Goal: Transaction & Acquisition: Subscribe to service/newsletter

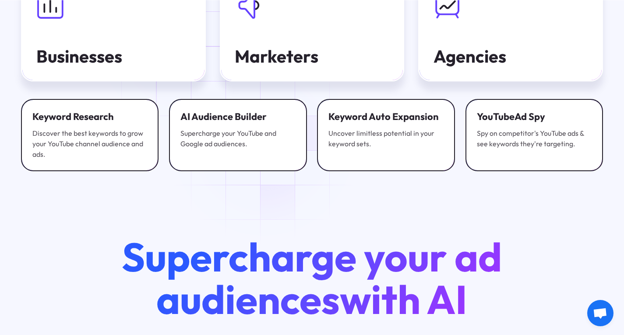
scroll to position [3095, 0]
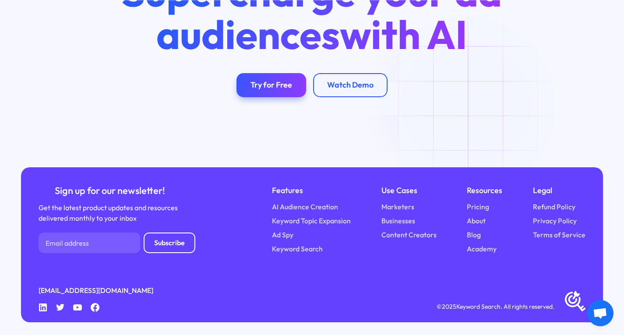
click at [601, 315] on span "Open chat" at bounding box center [600, 314] width 14 height 12
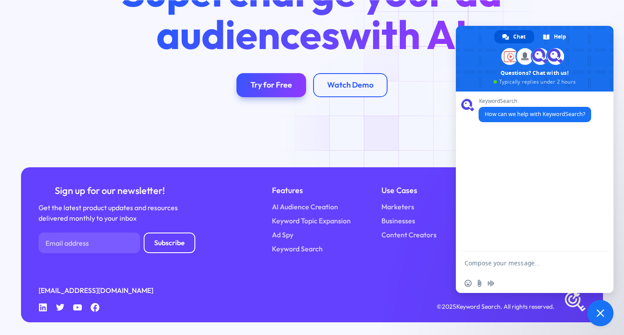
click at [379, 137] on div "Supercharge your ad audiences with AI Try for Free Watch Demo" at bounding box center [312, 36] width 624 height 261
click at [443, 134] on div "Supercharge your ad audiences with AI Try for Free Watch Demo" at bounding box center [312, 36] width 624 height 261
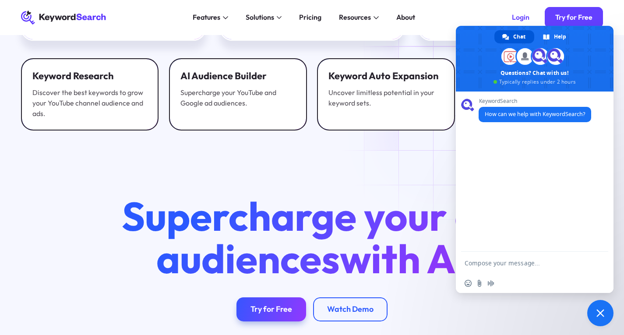
scroll to position [2842, 0]
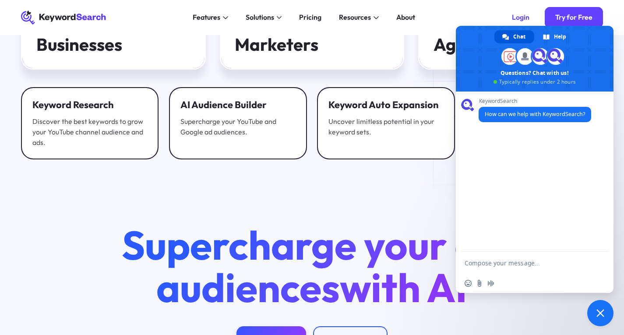
click at [601, 310] on span "Close chat" at bounding box center [600, 313] width 8 height 8
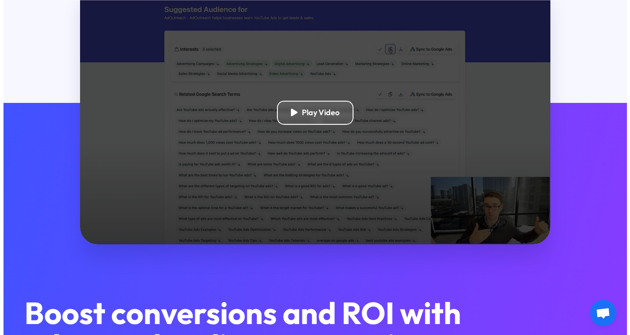
scroll to position [239, 0]
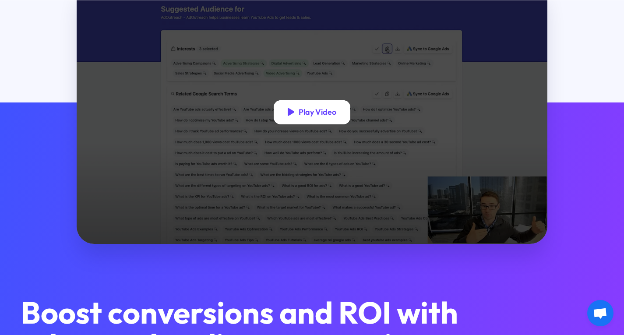
click at [322, 106] on div "Play Video" at bounding box center [312, 112] width 77 height 25
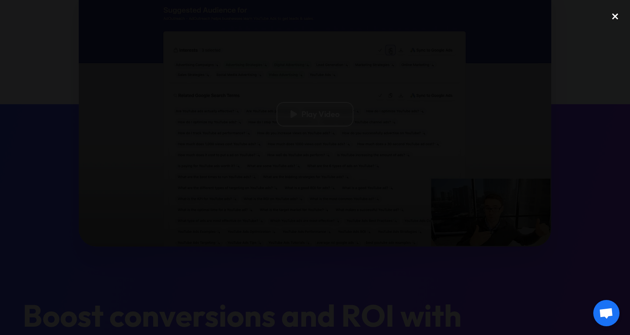
click at [618, 18] on div "close lightbox" at bounding box center [616, 16] width 30 height 19
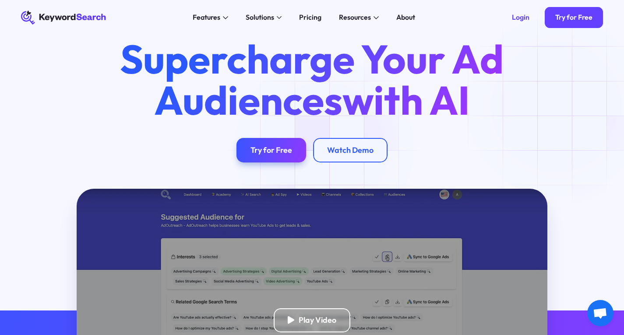
scroll to position [0, 0]
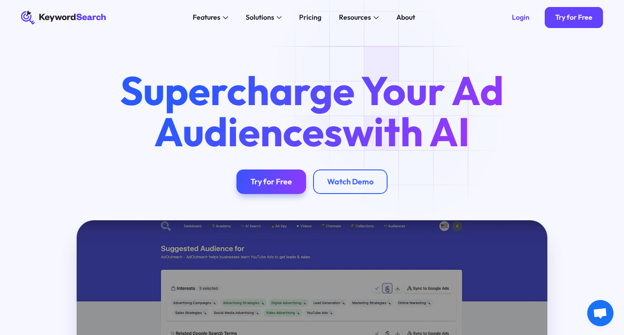
click at [412, 126] on span "with AI" at bounding box center [405, 131] width 127 height 51
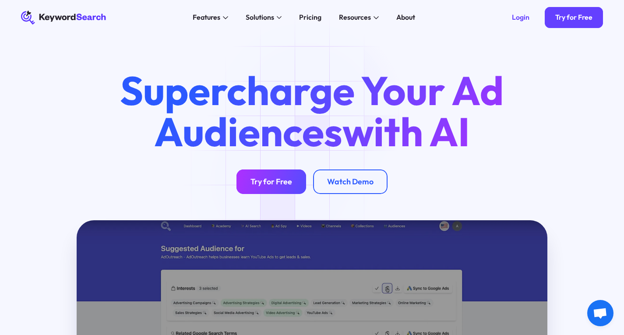
click at [283, 180] on div "Try for Free" at bounding box center [271, 182] width 42 height 10
